Goal: Task Accomplishment & Management: Complete application form

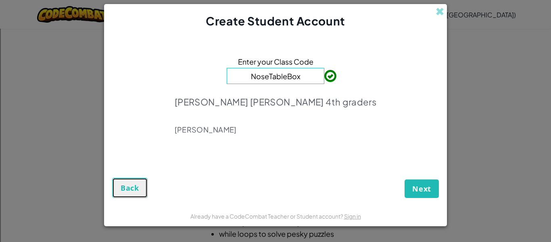
click at [137, 193] on button "Back" at bounding box center [130, 188] width 36 height 20
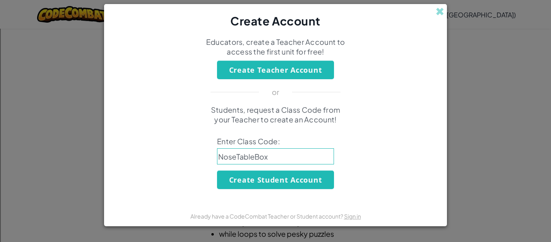
click at [137, 193] on form "Educators, create a Teacher Account to access the first unit for free! Create T…" at bounding box center [275, 117] width 343 height 176
click at [444, 10] on div "Create Account" at bounding box center [275, 16] width 343 height 25
click at [440, 10] on span at bounding box center [440, 11] width 8 height 8
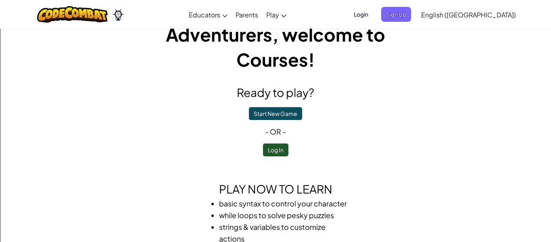
scroll to position [16, 0]
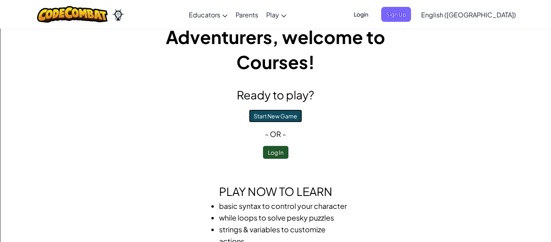
click at [289, 121] on button "Start New Game" at bounding box center [275, 115] width 53 height 13
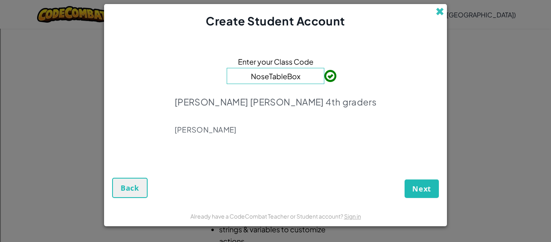
click at [438, 14] on span at bounding box center [440, 11] width 8 height 8
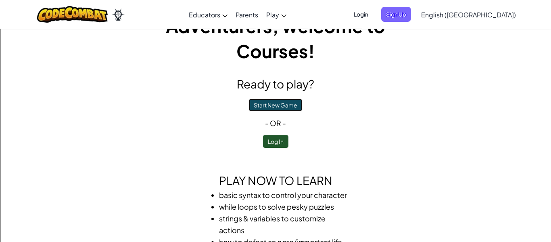
scroll to position [0, 0]
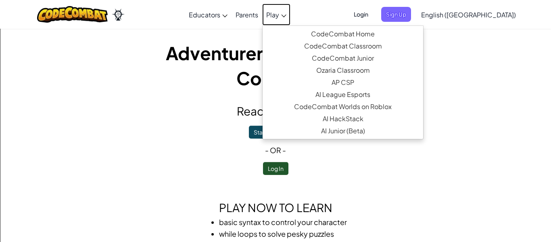
click at [279, 17] on span "Play" at bounding box center [272, 14] width 13 height 8
click at [279, 13] on span "Play" at bounding box center [272, 14] width 13 height 8
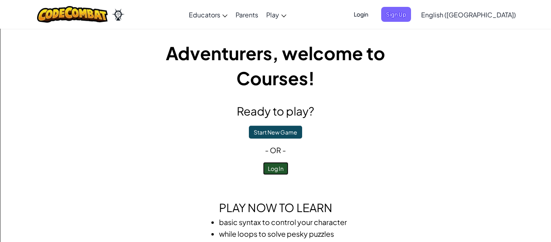
click at [278, 168] on button "Log In" at bounding box center [275, 168] width 25 height 13
